Goal: Task Accomplishment & Management: Complete application form

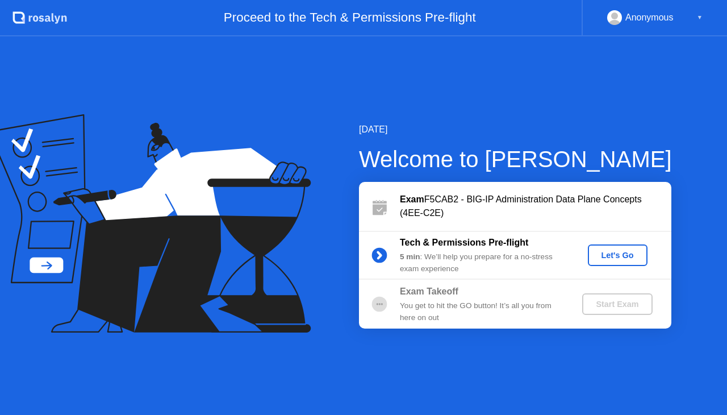
click at [595, 256] on div "Let's Go" at bounding box center [618, 255] width 51 height 9
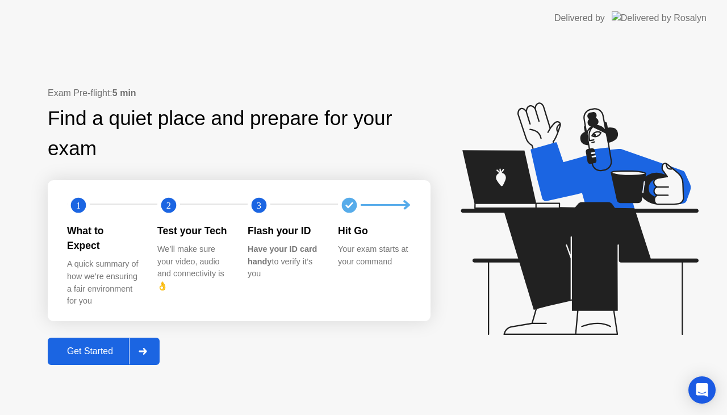
click at [123, 346] on div "Get Started" at bounding box center [90, 351] width 78 height 10
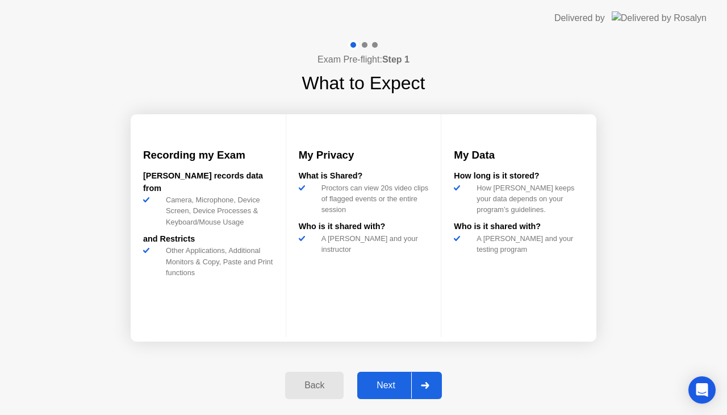
click at [386, 384] on div "Next" at bounding box center [386, 385] width 51 height 10
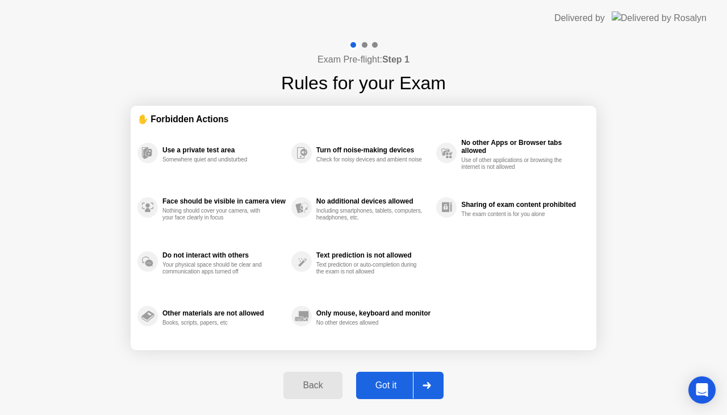
click at [386, 383] on div "Got it" at bounding box center [386, 385] width 53 height 10
select select "**********"
select select "*******"
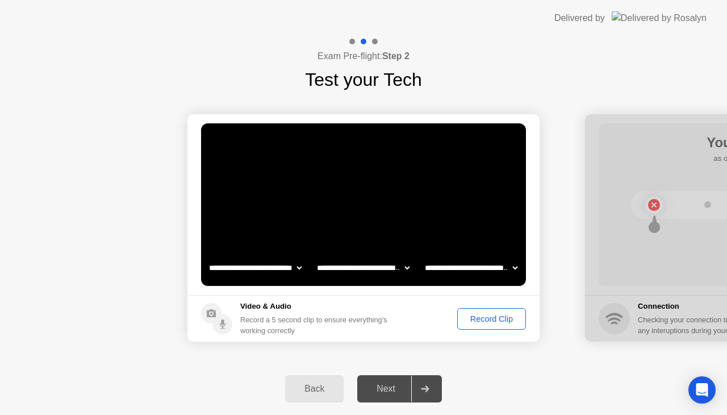
click at [220, 325] on circle at bounding box center [223, 324] width 20 height 20
click at [467, 322] on div "Record Clip" at bounding box center [491, 318] width 61 height 9
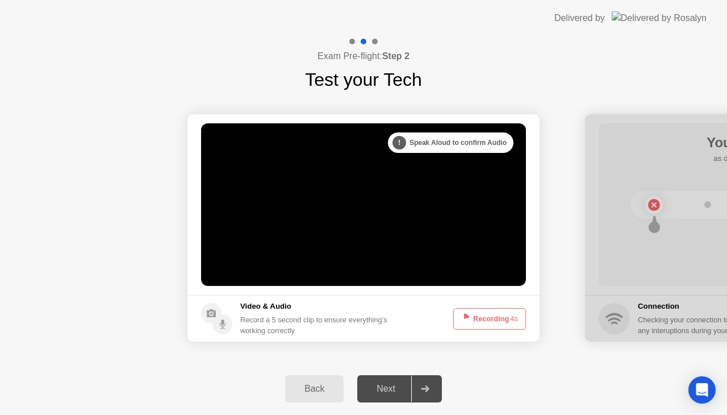
click at [467, 322] on icon at bounding box center [464, 319] width 14 height 14
click at [481, 319] on button "Recording 3s" at bounding box center [489, 319] width 73 height 22
click at [498, 334] on footer "Video & Audio Record a 5 second clip to ensure everything’s working correctly R…" at bounding box center [364, 318] width 352 height 47
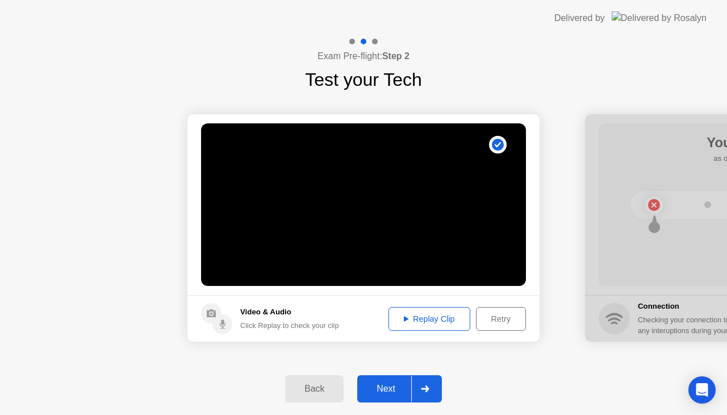
click at [458, 319] on div "Replay Clip" at bounding box center [430, 318] width 74 height 9
click at [389, 393] on div "Next" at bounding box center [386, 389] width 51 height 10
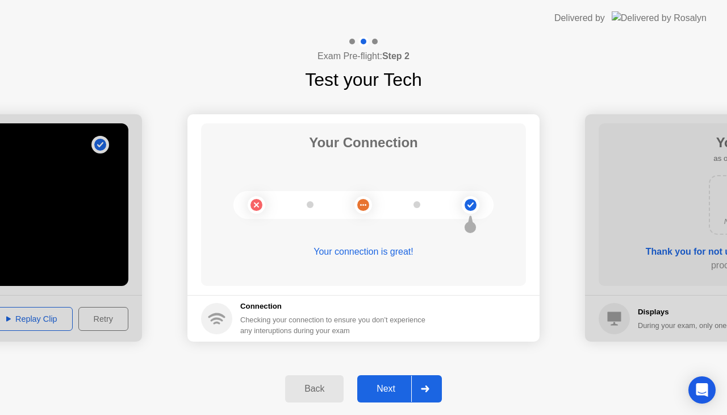
click at [398, 385] on div "Next" at bounding box center [386, 389] width 51 height 10
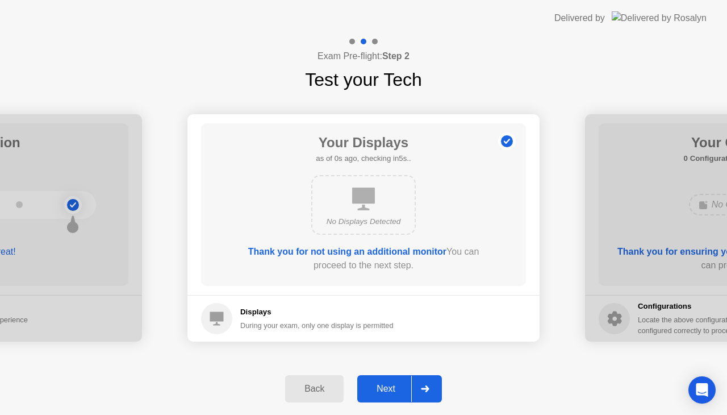
click at [399, 384] on div "Next" at bounding box center [386, 389] width 51 height 10
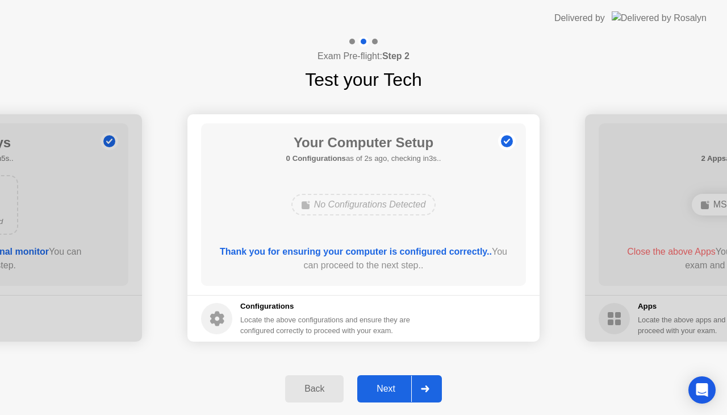
click at [399, 384] on div "Next" at bounding box center [386, 389] width 51 height 10
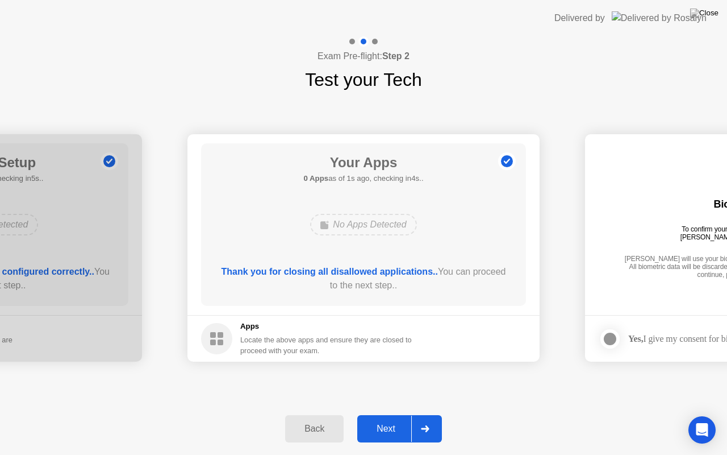
click at [393, 414] on div "Next" at bounding box center [386, 428] width 51 height 10
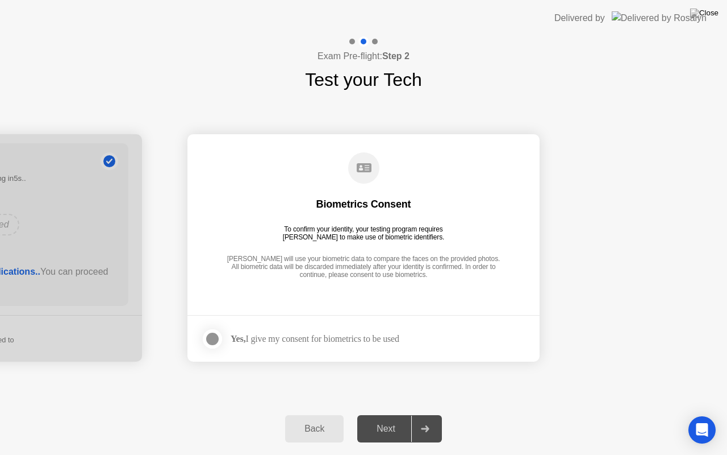
click at [222, 338] on label at bounding box center [216, 338] width 30 height 23
click at [383, 414] on div "Next" at bounding box center [386, 428] width 51 height 10
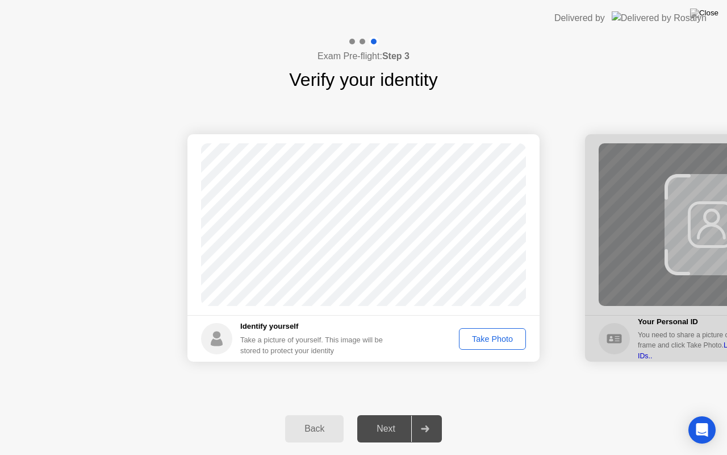
click at [507, 341] on div "Take Photo" at bounding box center [492, 338] width 59 height 9
click at [383, 414] on div "Next" at bounding box center [386, 428] width 51 height 10
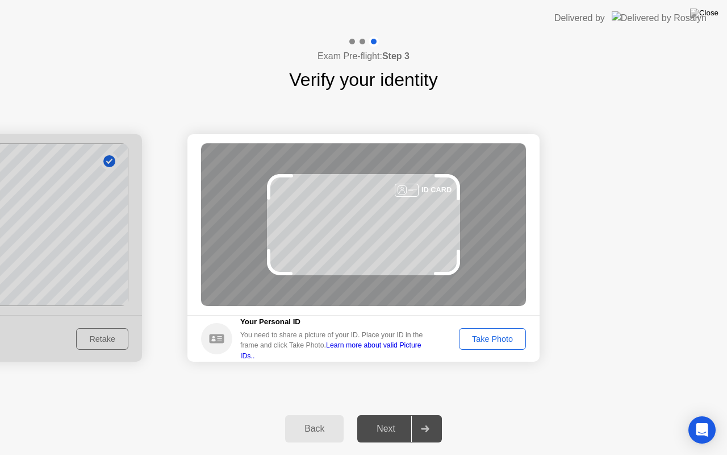
click at [488, 339] on div "Take Photo" at bounding box center [492, 338] width 59 height 9
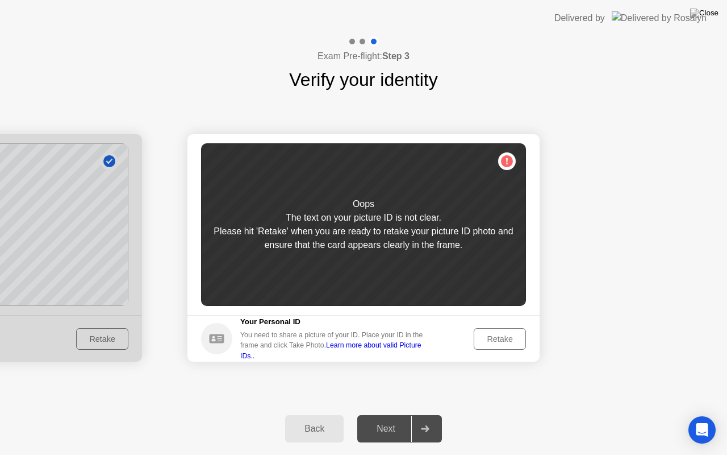
click at [488, 339] on div "Retake" at bounding box center [500, 338] width 44 height 9
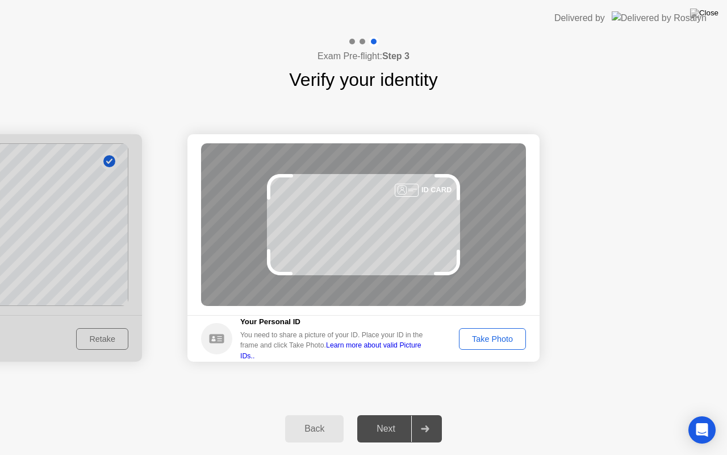
click at [488, 339] on div "Take Photo" at bounding box center [492, 338] width 59 height 9
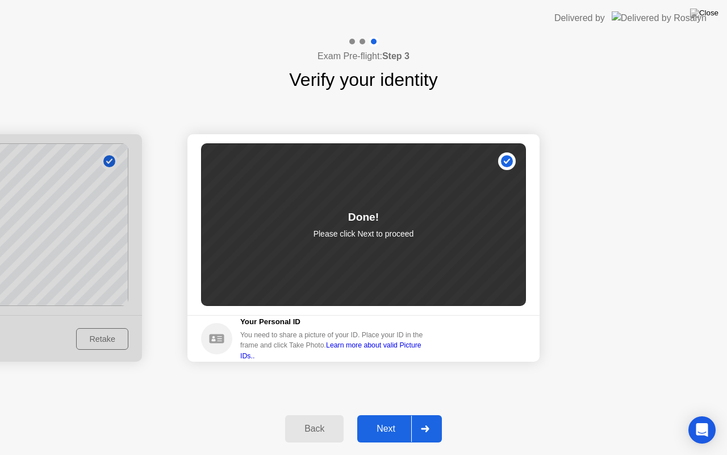
click at [391, 414] on div "Next" at bounding box center [386, 428] width 51 height 10
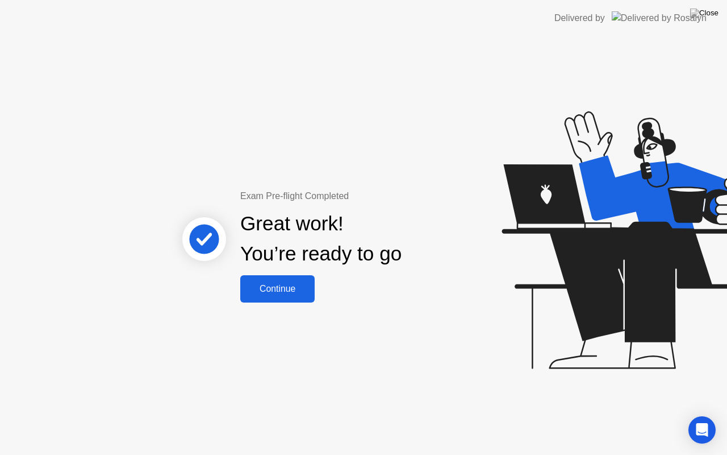
click at [302, 291] on div "Continue" at bounding box center [278, 289] width 68 height 10
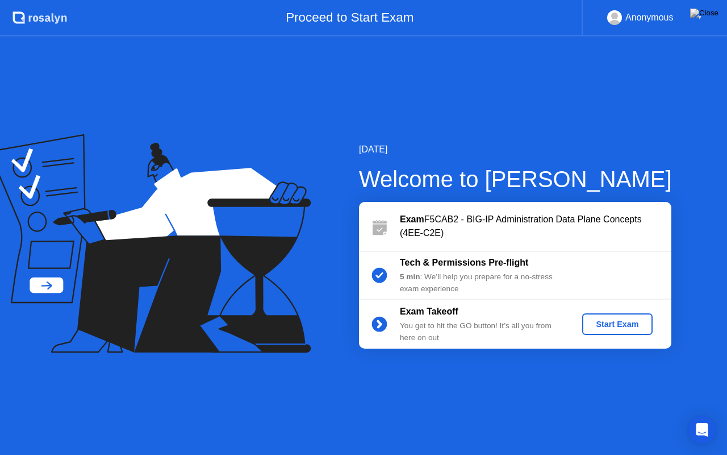
click at [627, 328] on div "Start Exam" at bounding box center [617, 323] width 61 height 9
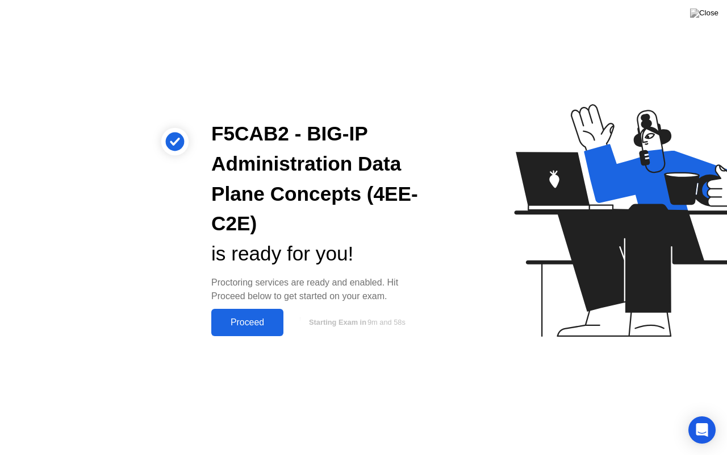
click at [249, 318] on div "Proceed" at bounding box center [247, 322] width 65 height 10
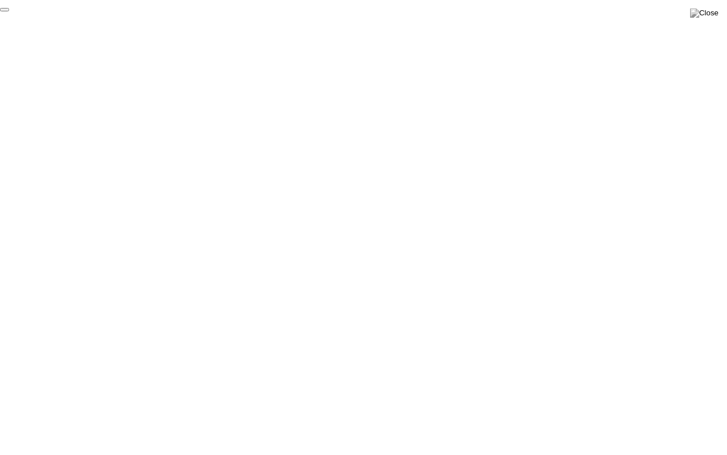
click div "End Proctoring Session"
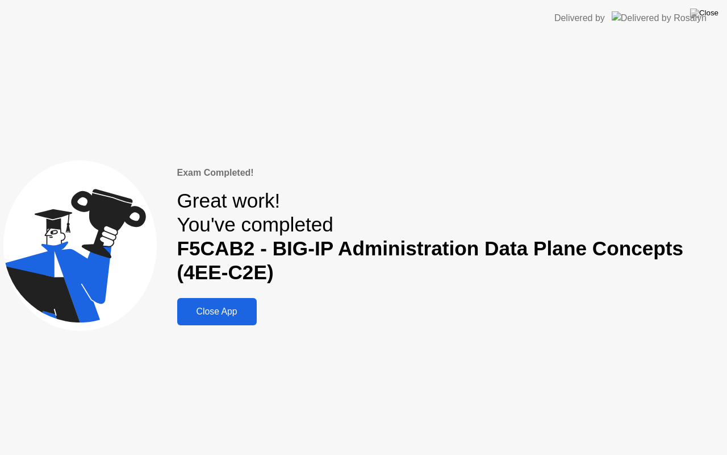
click at [206, 315] on div "Close App" at bounding box center [217, 311] width 73 height 10
